Goal: Transaction & Acquisition: Purchase product/service

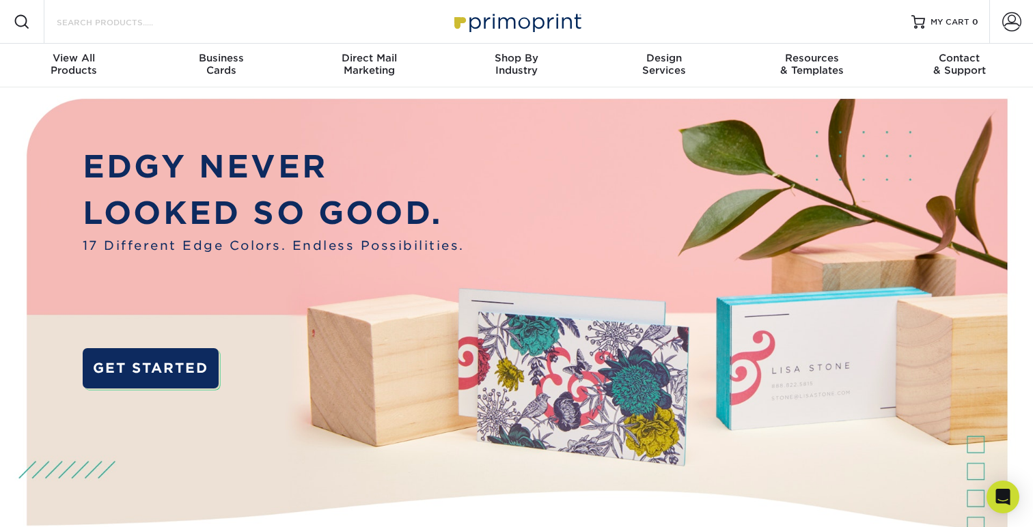
click at [87, 28] on input "Search Products" at bounding box center [121, 22] width 133 height 16
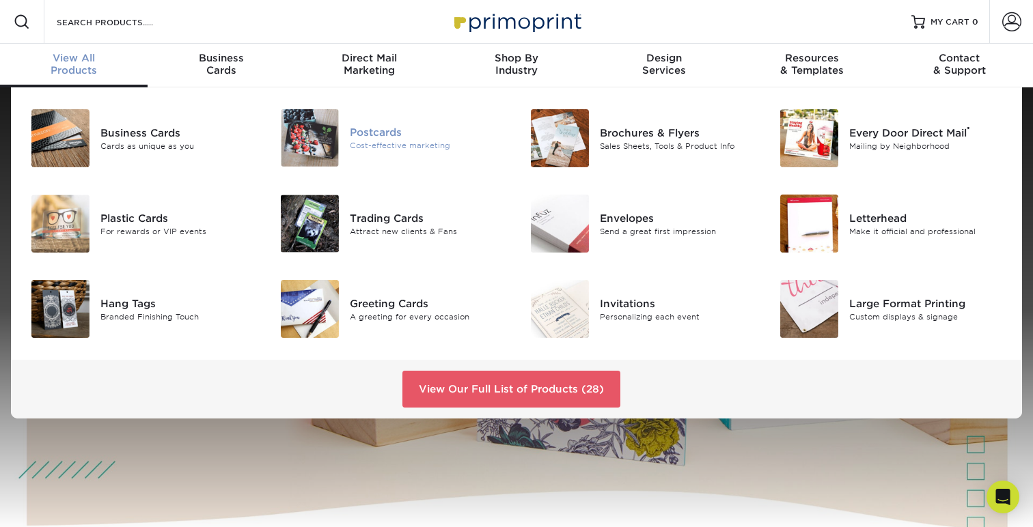
click at [374, 143] on div "Cost-effective marketing" at bounding box center [428, 146] width 156 height 12
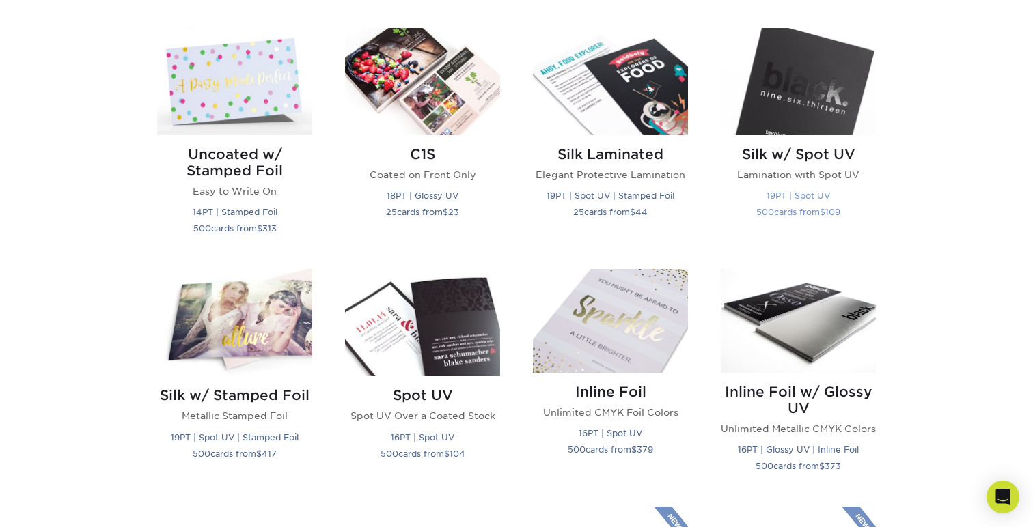
scroll to position [901, 0]
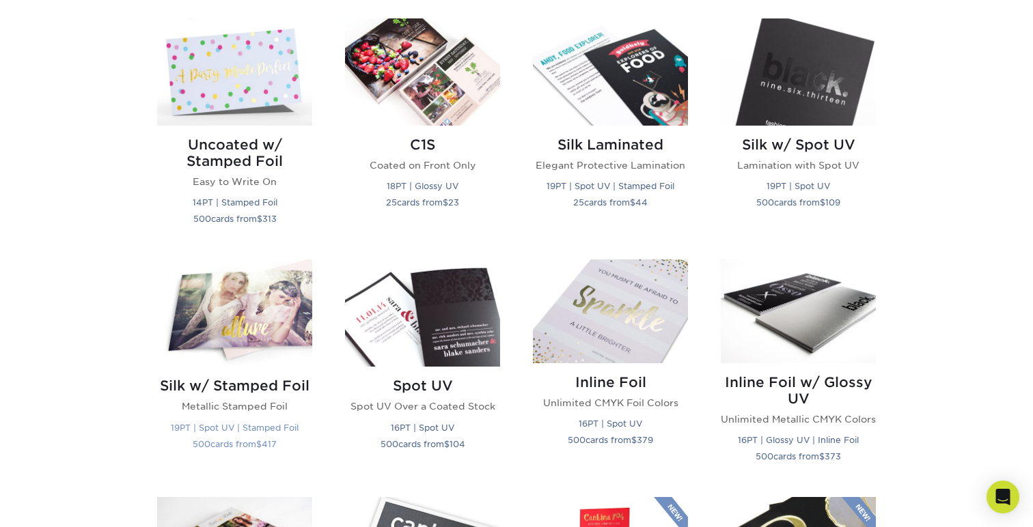
click at [252, 380] on h2 "Silk w/ Stamped Foil" at bounding box center [234, 386] width 155 height 16
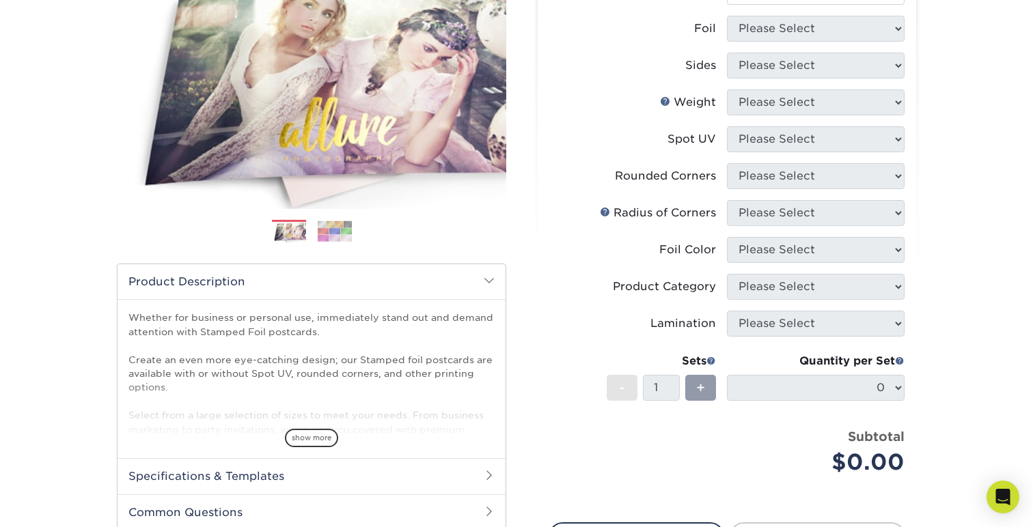
scroll to position [104, 0]
